Goal: Task Accomplishment & Management: Use online tool/utility

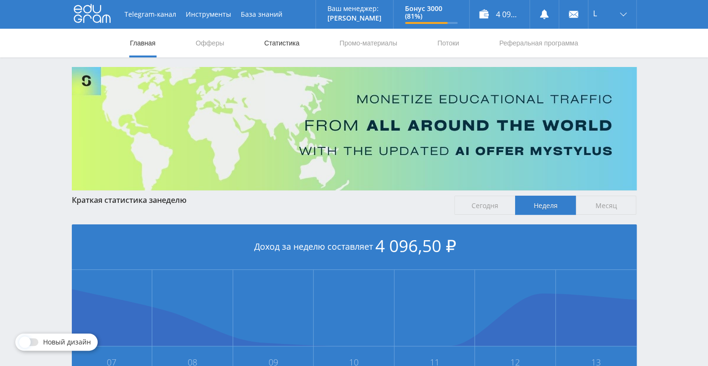
click at [276, 48] on link "Статистика" at bounding box center [281, 43] width 37 height 29
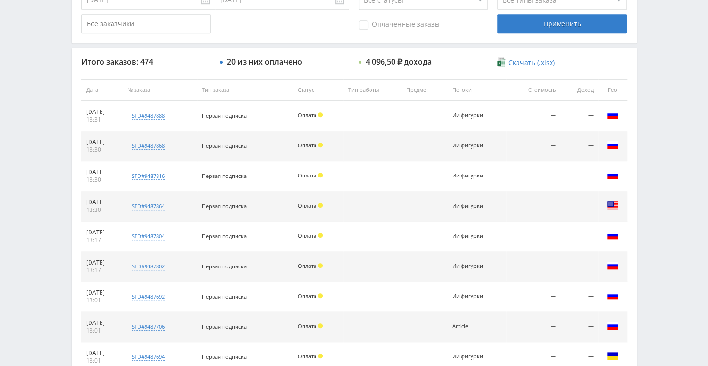
scroll to position [435, 0]
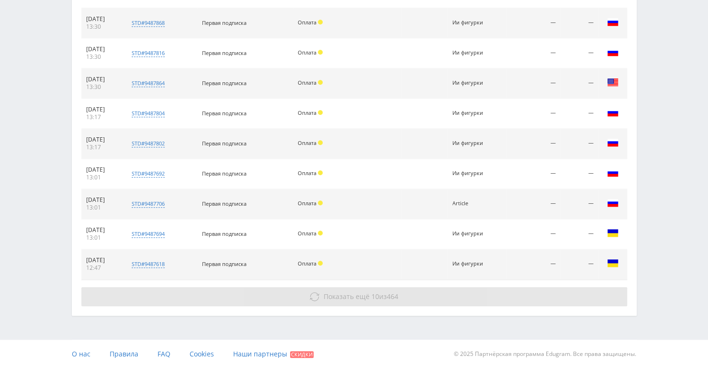
click at [368, 292] on span "Показать ещё 10 из 464" at bounding box center [360, 296] width 75 height 9
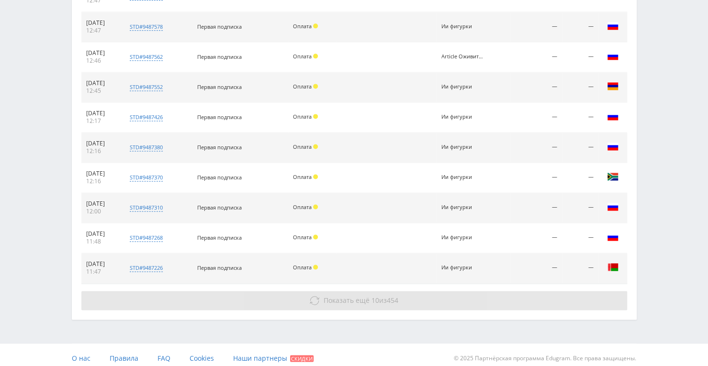
scroll to position [732, 0]
click at [367, 296] on span "Показать ещё 10 из 454" at bounding box center [360, 300] width 75 height 9
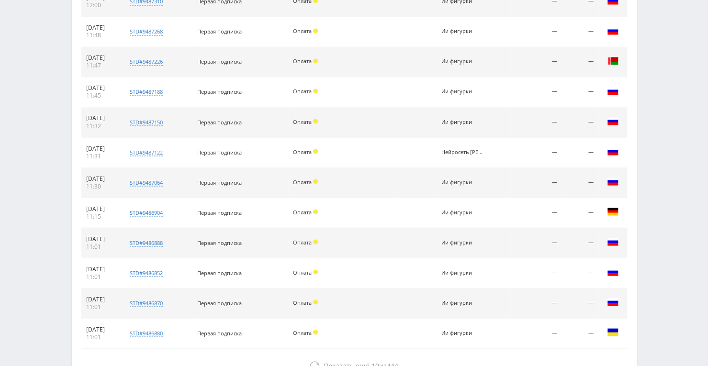
scroll to position [1005, 0]
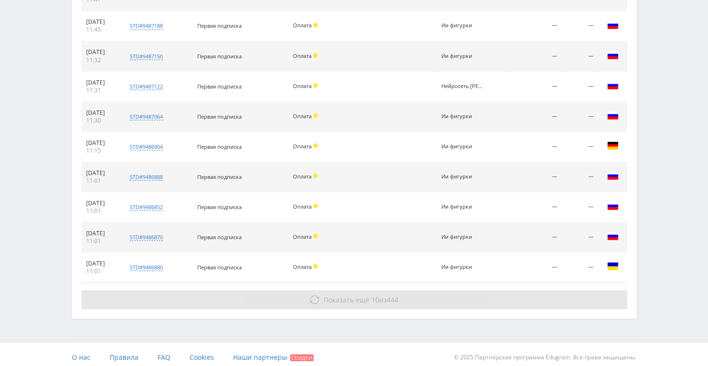
click at [355, 297] on span "Показать ещё" at bounding box center [346, 299] width 46 height 9
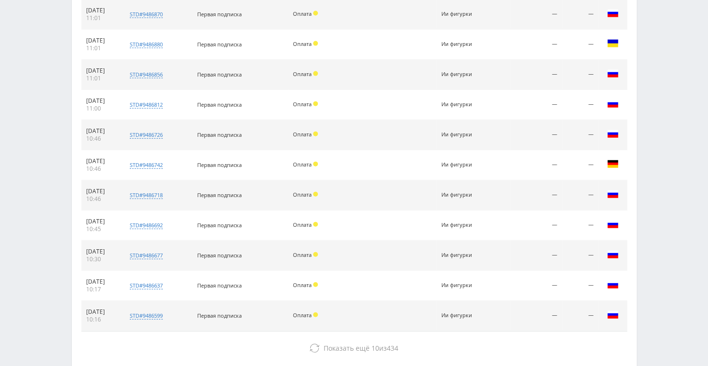
scroll to position [1274, 0]
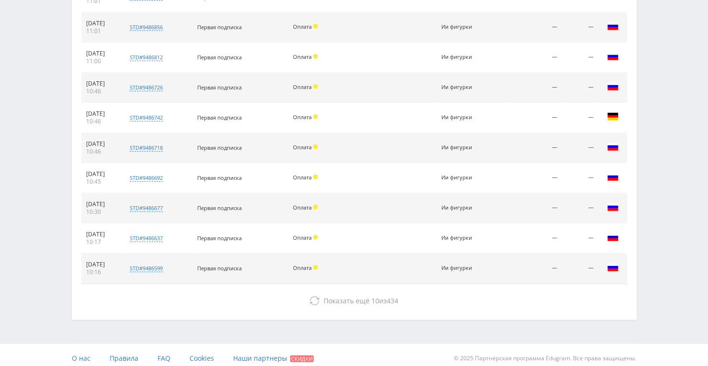
click at [355, 297] on span "Показать ещё" at bounding box center [346, 300] width 46 height 9
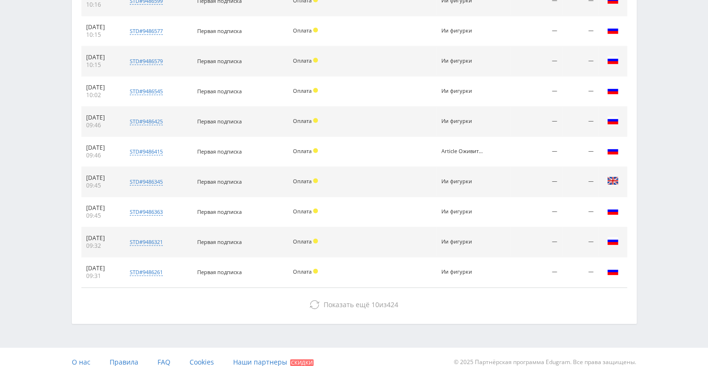
scroll to position [1542, 0]
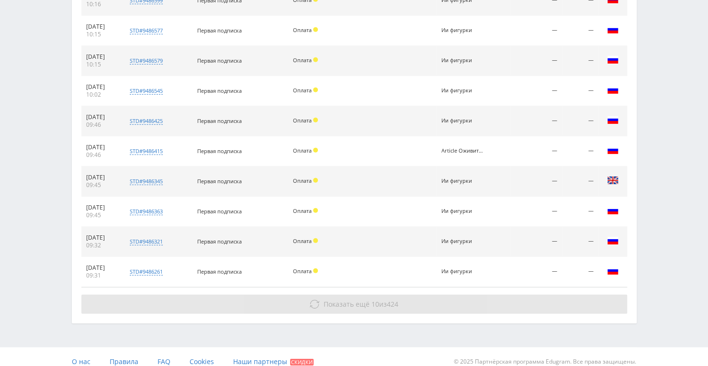
click at [345, 299] on span "Показать ещё" at bounding box center [346, 303] width 46 height 9
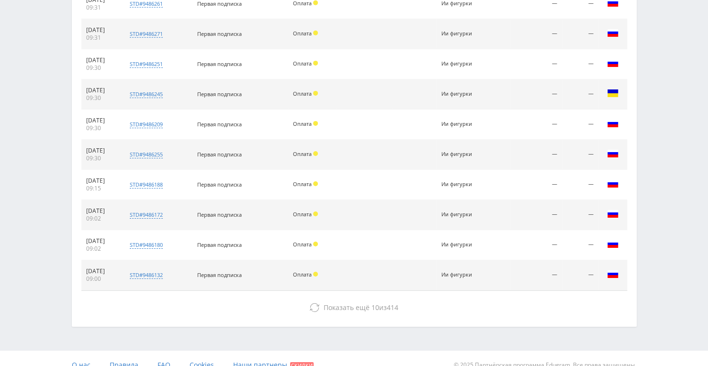
scroll to position [1814, 0]
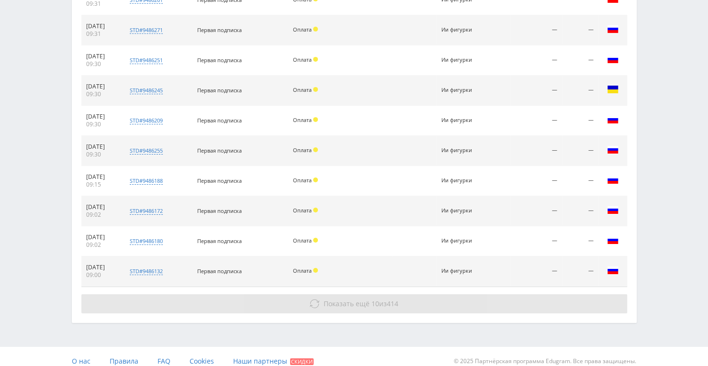
click at [339, 299] on span "Показать ещё" at bounding box center [346, 303] width 46 height 9
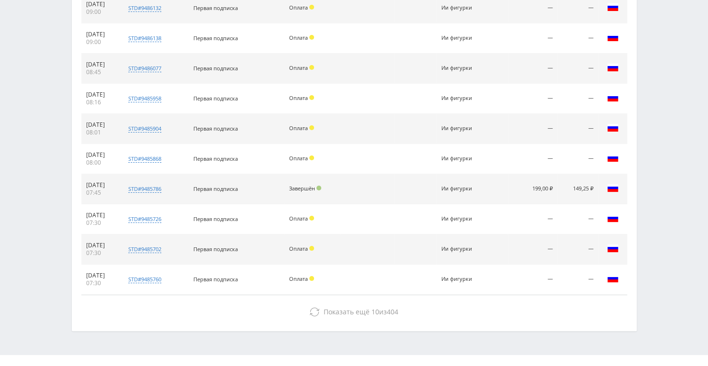
scroll to position [2078, 0]
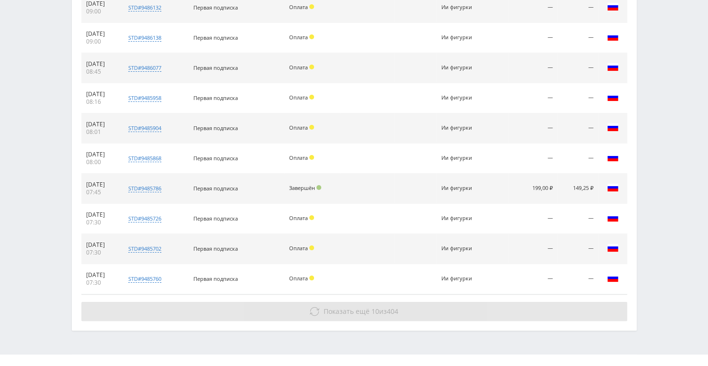
click at [344, 307] on span "Показать ещё" at bounding box center [346, 311] width 46 height 9
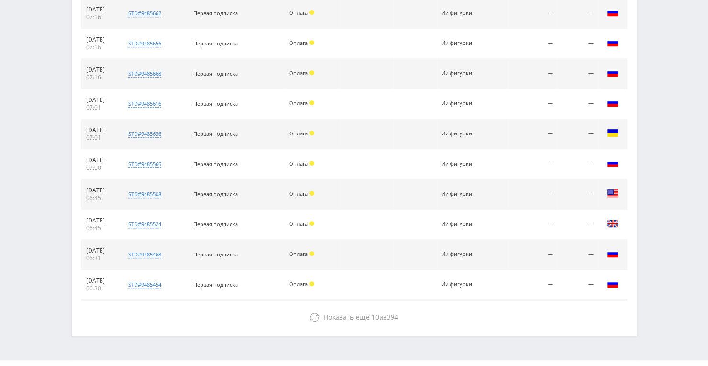
scroll to position [2383, 0]
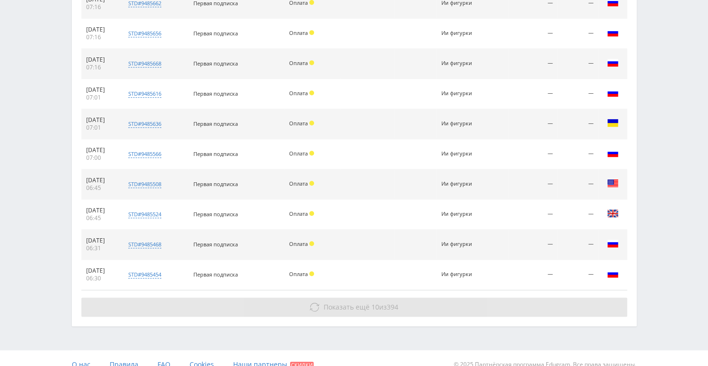
click at [351, 302] on span "Показать ещё" at bounding box center [346, 306] width 46 height 9
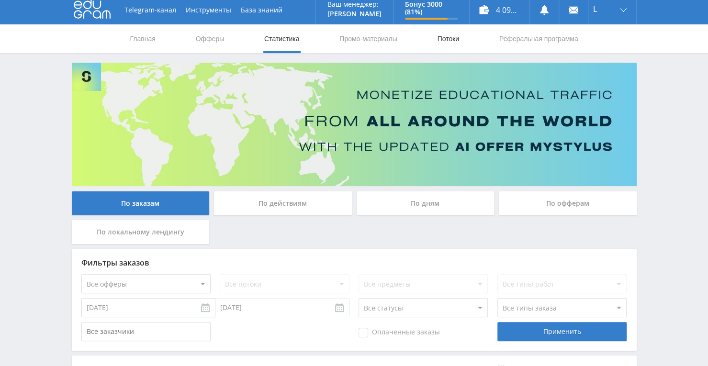
scroll to position [6, 0]
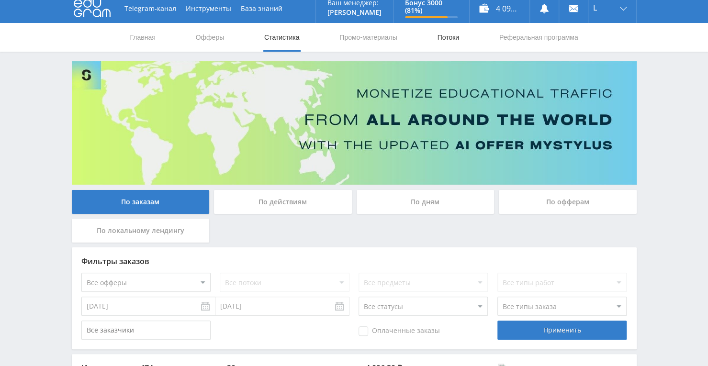
click at [448, 40] on link "Потоки" at bounding box center [448, 37] width 24 height 29
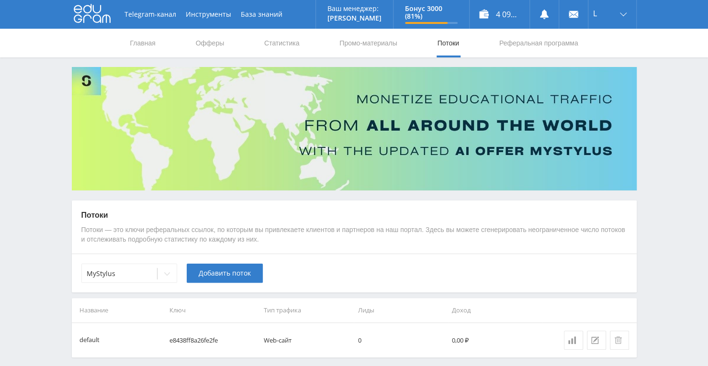
scroll to position [38, 0]
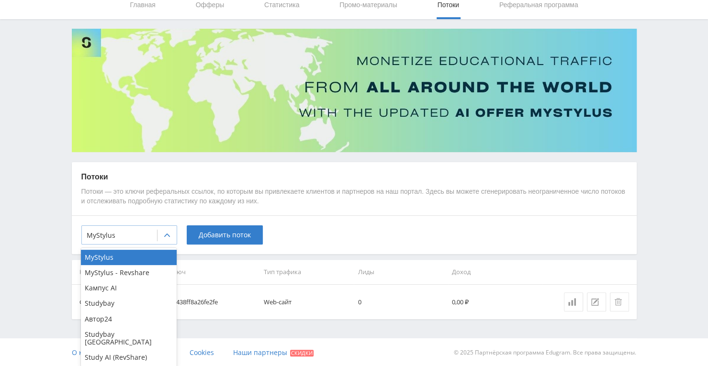
click at [171, 233] on div at bounding box center [166, 235] width 19 height 19
click at [139, 350] on div "Study AI (RevShare)" at bounding box center [129, 357] width 96 height 15
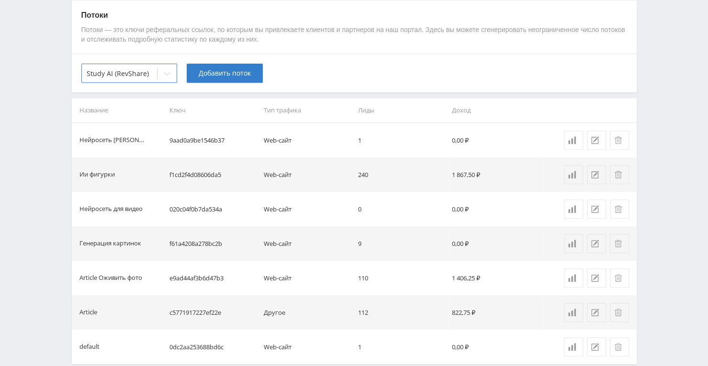
scroll to position [225, 0]
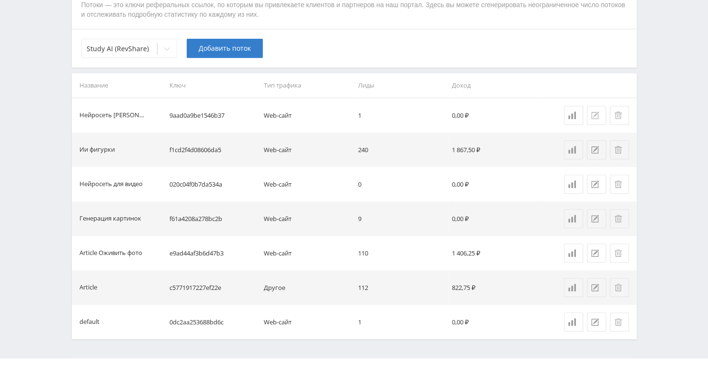
click at [594, 111] on icon at bounding box center [595, 115] width 8 height 8
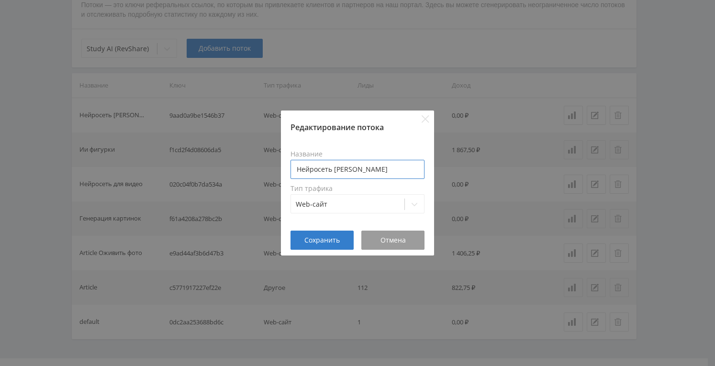
click at [371, 167] on input "Нейросеть [PERSON_NAME]" at bounding box center [357, 169] width 134 height 19
type input "[PERSON_NAME]"
type input "L"
type input "[PERSON_NAME]"
type input "Видео новый промт"
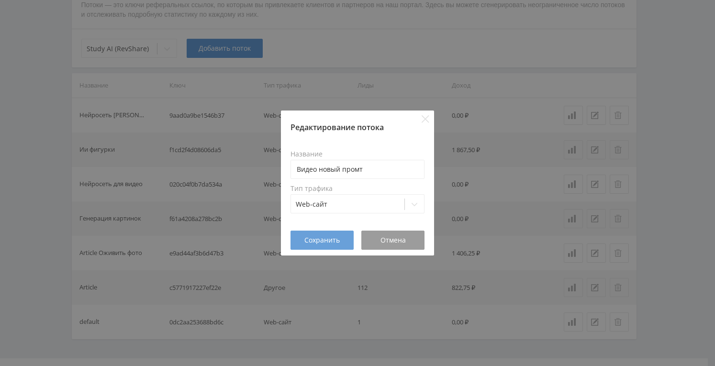
click at [317, 241] on span "Сохранить" at bounding box center [321, 240] width 35 height 8
